Goal: Task Accomplishment & Management: Manage account settings

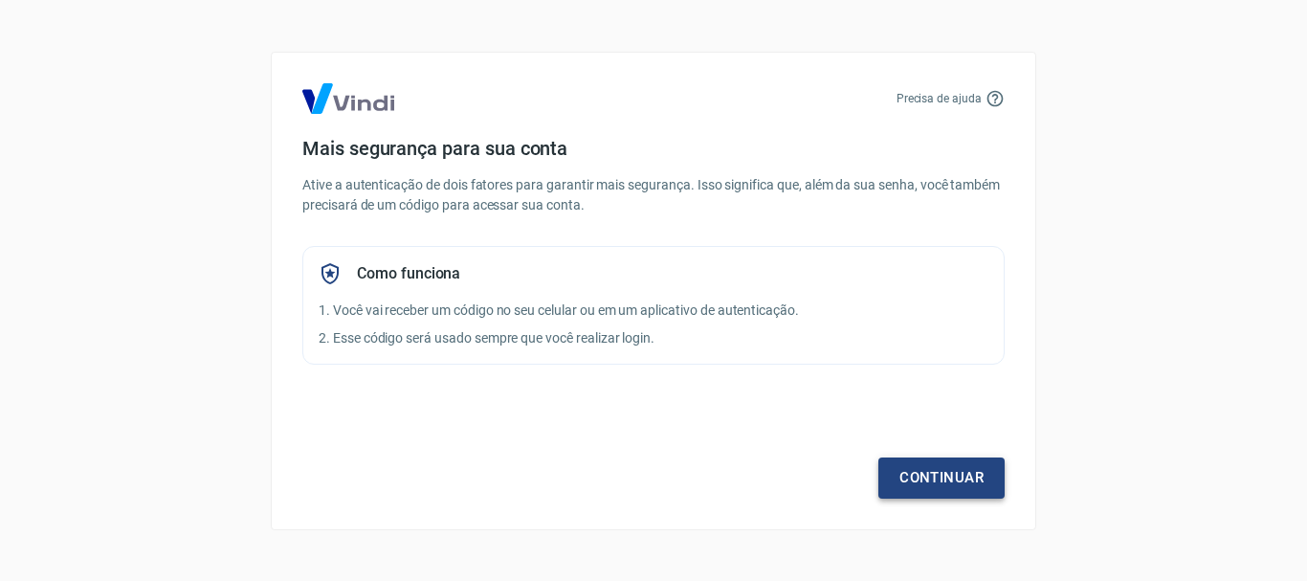
click at [936, 482] on link "Continuar" at bounding box center [941, 477] width 126 height 40
